Goal: Information Seeking & Learning: Find contact information

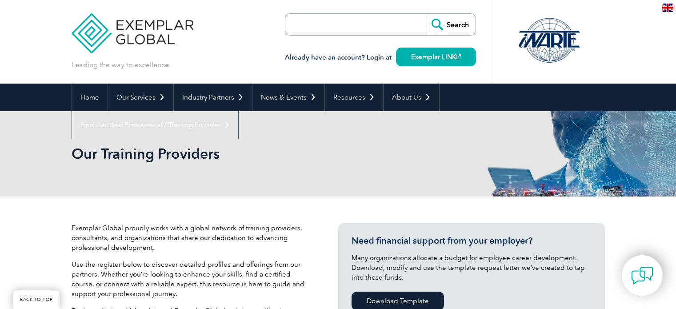
scroll to position [208, 0]
click at [322, 26] on input "search" at bounding box center [336, 24] width 93 height 21
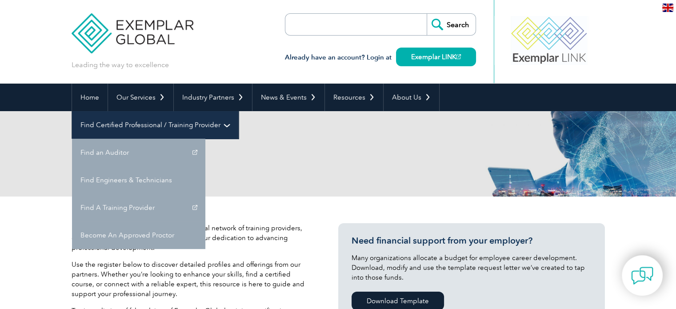
click at [238, 111] on link "Find Certified Professional / Training Provider" at bounding box center [155, 125] width 166 height 28
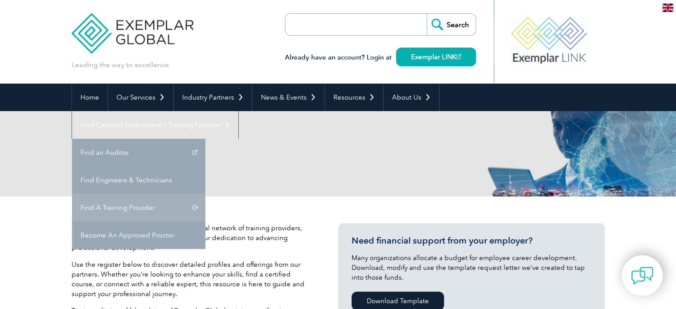
click at [205, 194] on link "Find A Training Provider" at bounding box center [138, 208] width 133 height 28
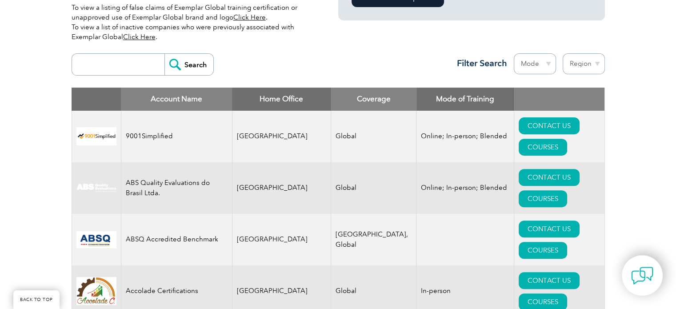
scroll to position [356, 0]
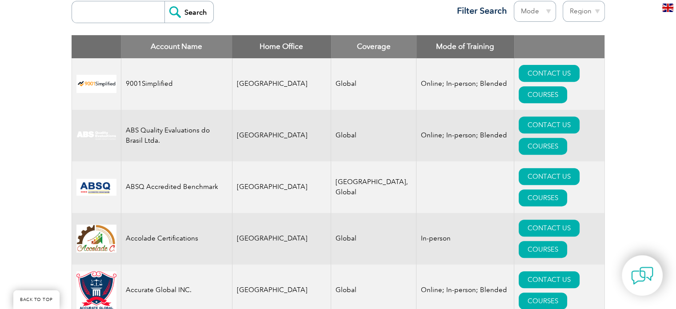
click at [570, 11] on select "Region [GEOGRAPHIC_DATA] [GEOGRAPHIC_DATA] [GEOGRAPHIC_DATA] [GEOGRAPHIC_DATA] …" at bounding box center [584, 11] width 42 height 21
select select "[GEOGRAPHIC_DATA]"
click at [563, 1] on select "Region [GEOGRAPHIC_DATA] [GEOGRAPHIC_DATA] [GEOGRAPHIC_DATA] [GEOGRAPHIC_DATA] …" at bounding box center [584, 11] width 42 height 21
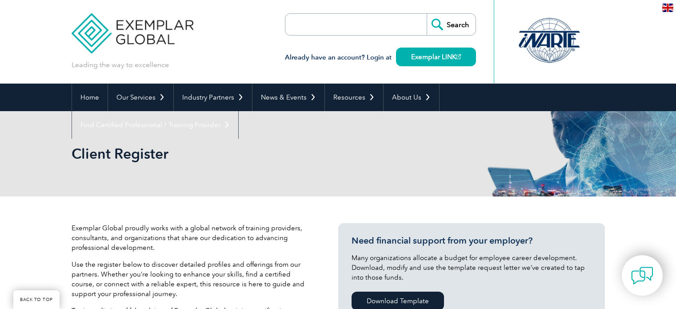
select select "[GEOGRAPHIC_DATA]"
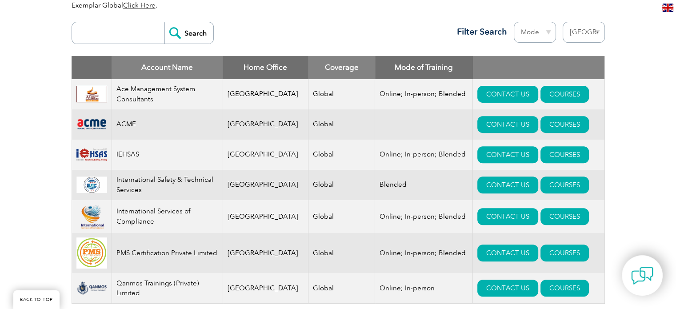
scroll to position [385, 0]
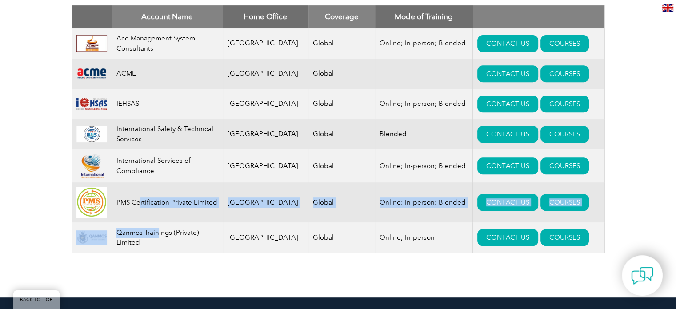
drag, startPoint x: 140, startPoint y: 205, endPoint x: 143, endPoint y: 196, distance: 9.3
click at [158, 239] on tbody "Ace Management System Consultants Pakistan Global Online; In-person; Blended CO…" at bounding box center [338, 140] width 533 height 224
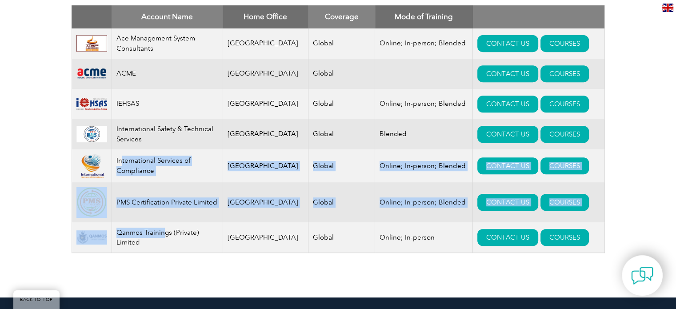
drag, startPoint x: 122, startPoint y: 160, endPoint x: 158, endPoint y: 220, distance: 69.8
click at [167, 238] on tbody "Ace Management System Consultants Pakistan Global Online; In-person; Blended CO…" at bounding box center [338, 140] width 533 height 224
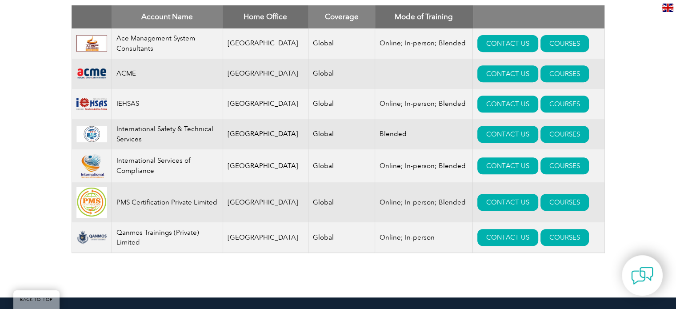
click at [139, 137] on td "International Safety & Technical Services" at bounding box center [167, 134] width 111 height 30
drag, startPoint x: 134, startPoint y: 112, endPoint x: 135, endPoint y: 103, distance: 8.9
click at [134, 111] on td "IEHSAS" at bounding box center [167, 104] width 111 height 30
drag, startPoint x: 137, startPoint y: 80, endPoint x: 153, endPoint y: 45, distance: 38.2
click at [137, 79] on td "ACME" at bounding box center [167, 74] width 111 height 30
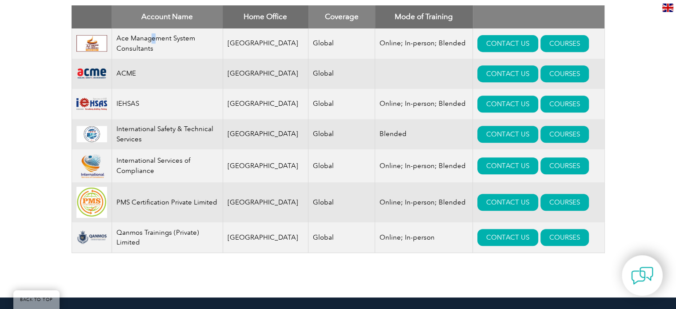
drag, startPoint x: 154, startPoint y: 37, endPoint x: 182, endPoint y: 71, distance: 43.9
click at [155, 36] on td "Ace Management System Consultants" at bounding box center [167, 43] width 111 height 30
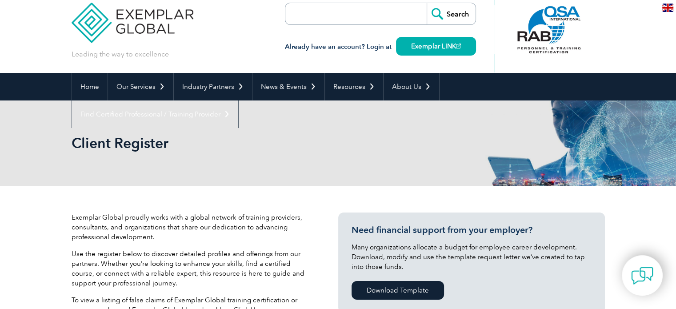
scroll to position [0, 0]
